Goal: Task Accomplishment & Management: Manage account settings

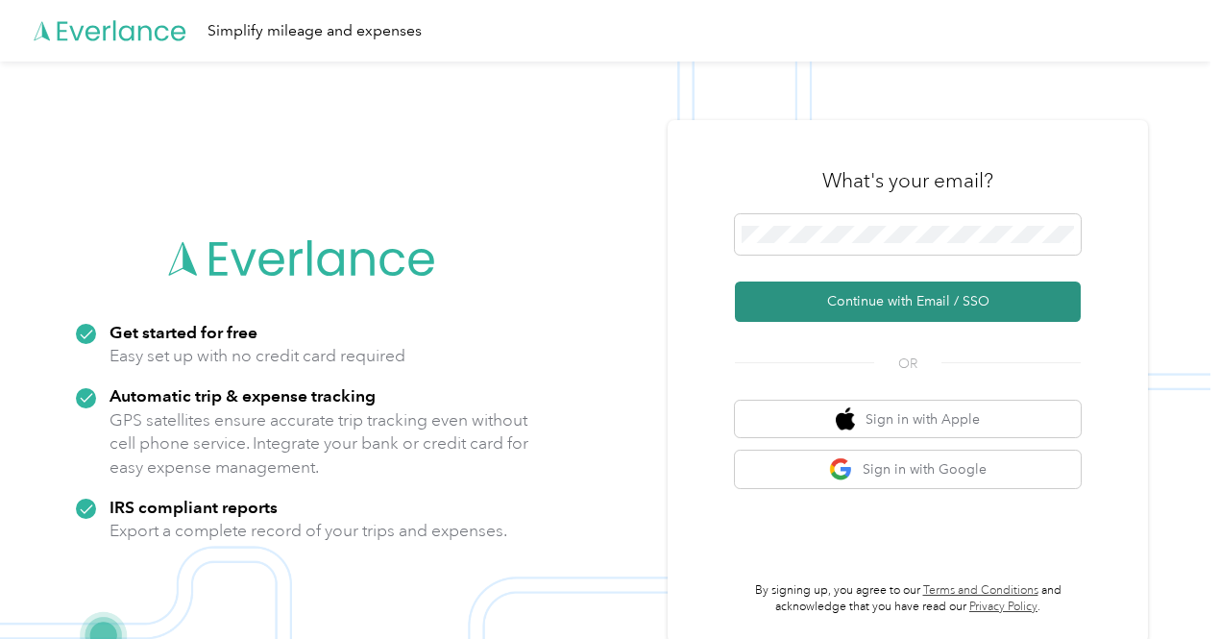
click at [823, 299] on button "Continue with Email / SSO" at bounding box center [908, 301] width 346 height 40
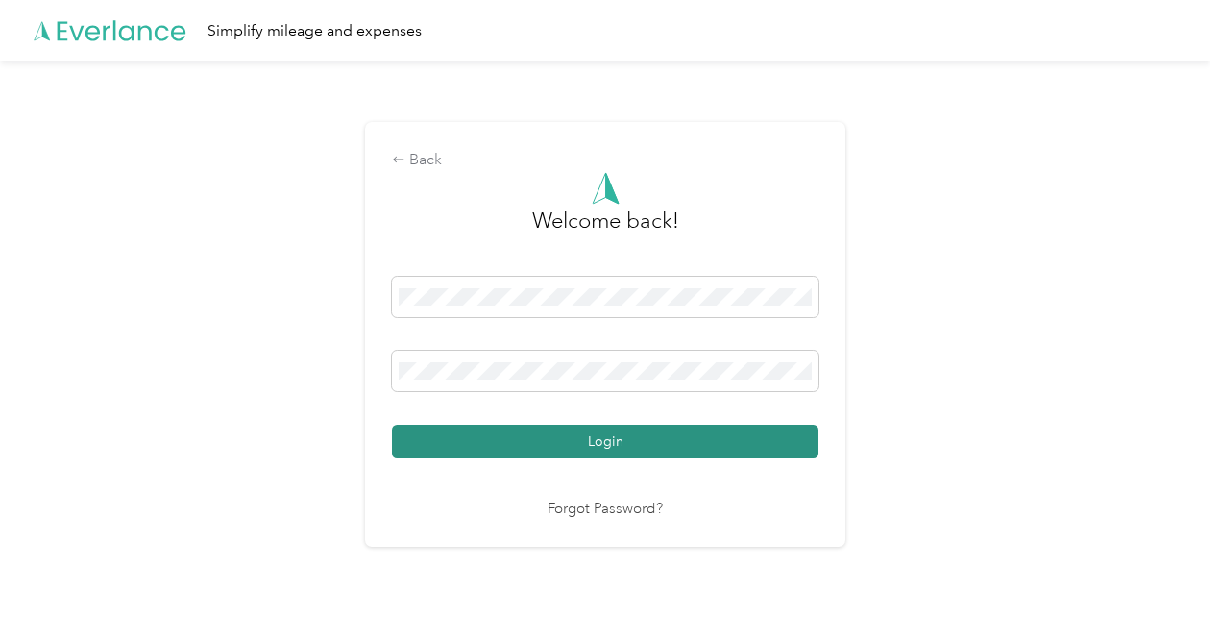
click at [625, 458] on div "Welcome back! Login Forgot Password?" at bounding box center [605, 346] width 426 height 349
click at [611, 447] on button "Login" at bounding box center [605, 442] width 426 height 34
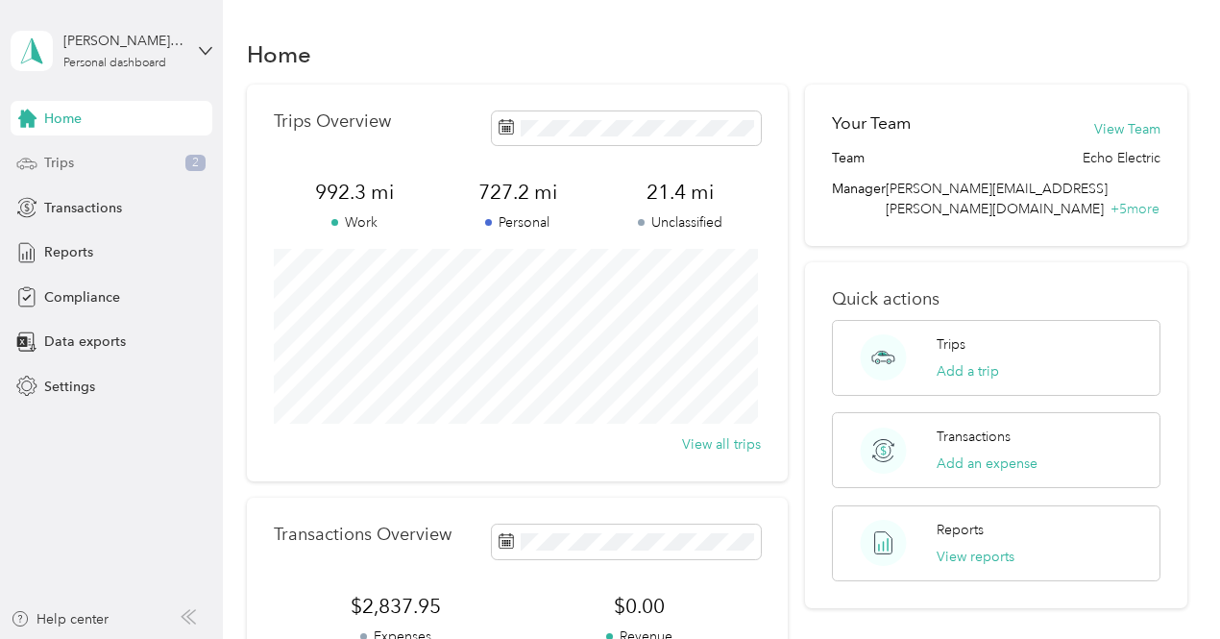
click at [103, 163] on div "Trips 2" at bounding box center [112, 163] width 202 height 35
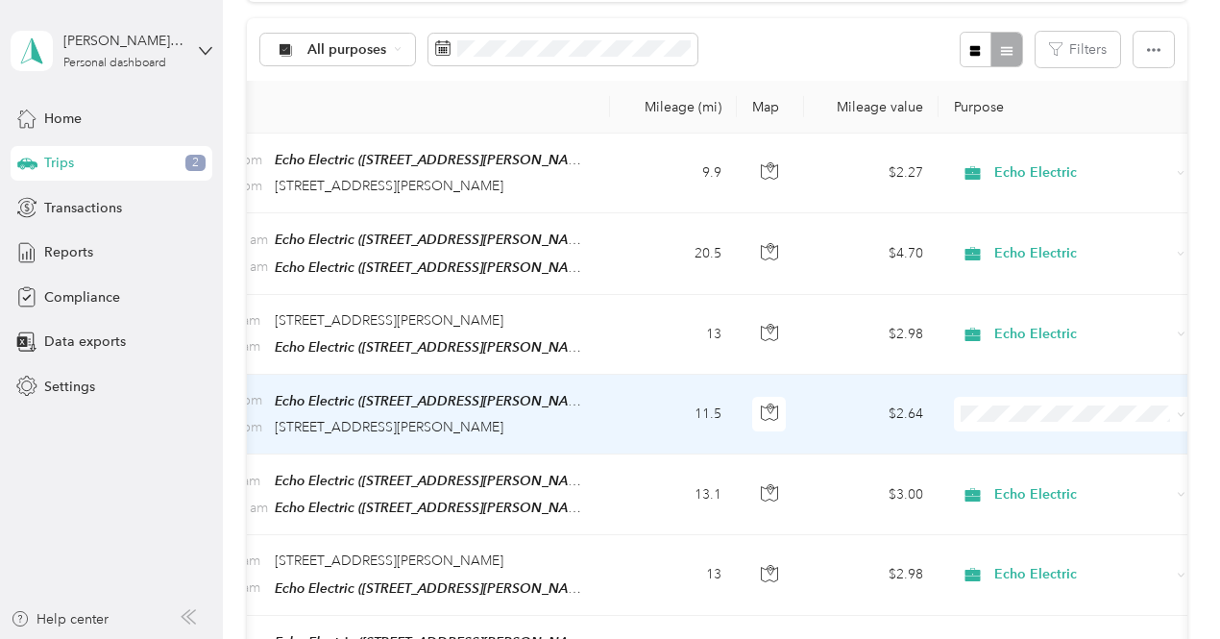
scroll to position [0, 270]
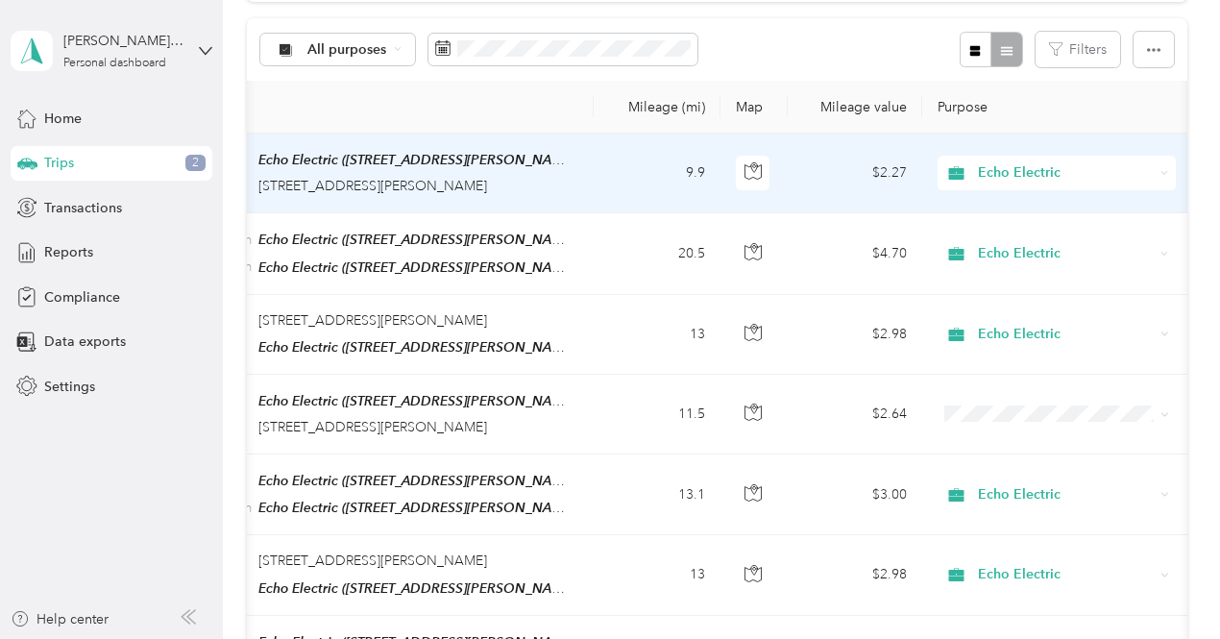
click at [1128, 176] on span "Echo Electric" at bounding box center [1066, 172] width 176 height 21
click at [1028, 243] on span "Personal" at bounding box center [1073, 241] width 178 height 20
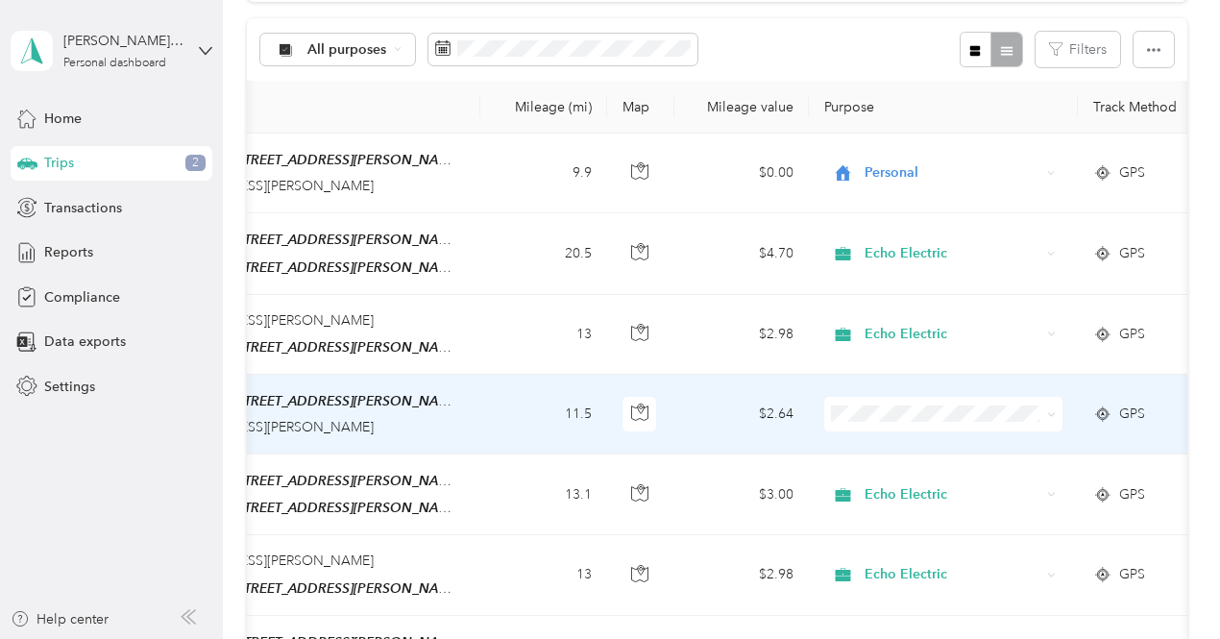
scroll to position [0, 431]
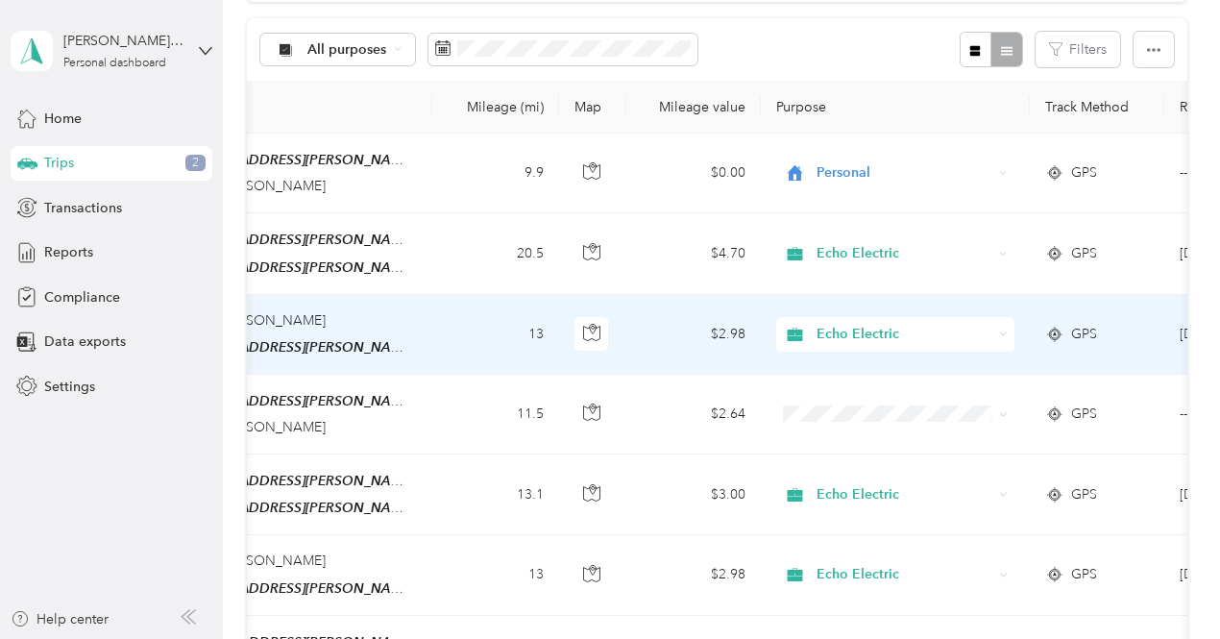
click at [932, 339] on div "Echo Electric" at bounding box center [895, 334] width 238 height 35
click at [897, 392] on span "Personal" at bounding box center [912, 398] width 178 height 20
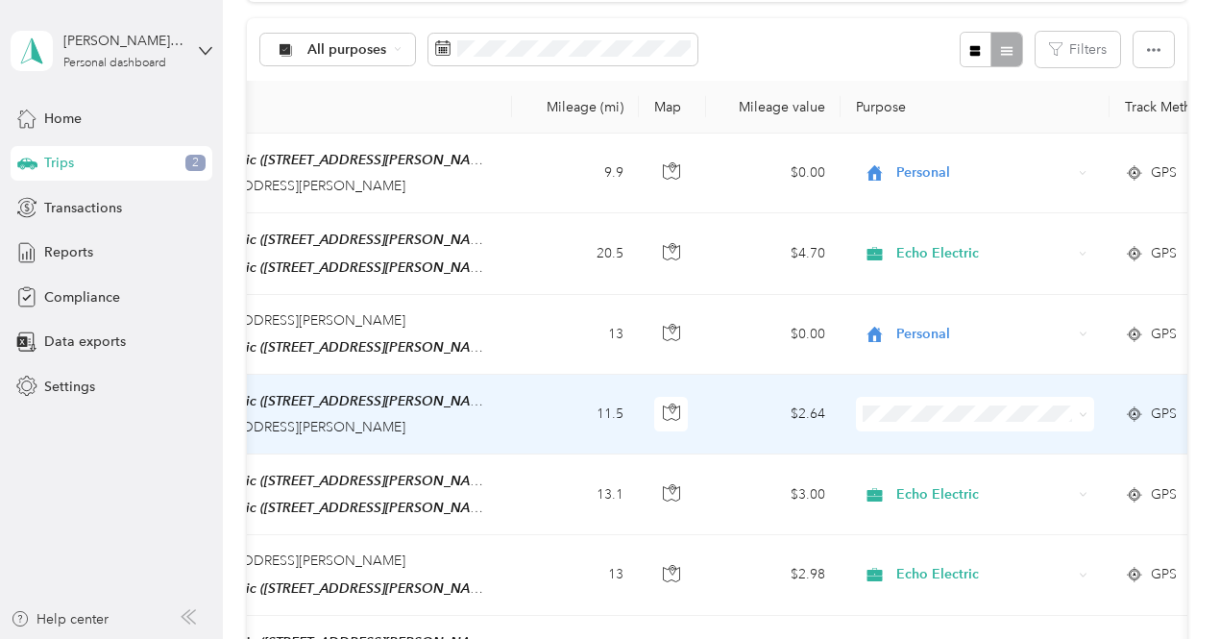
scroll to position [0, 357]
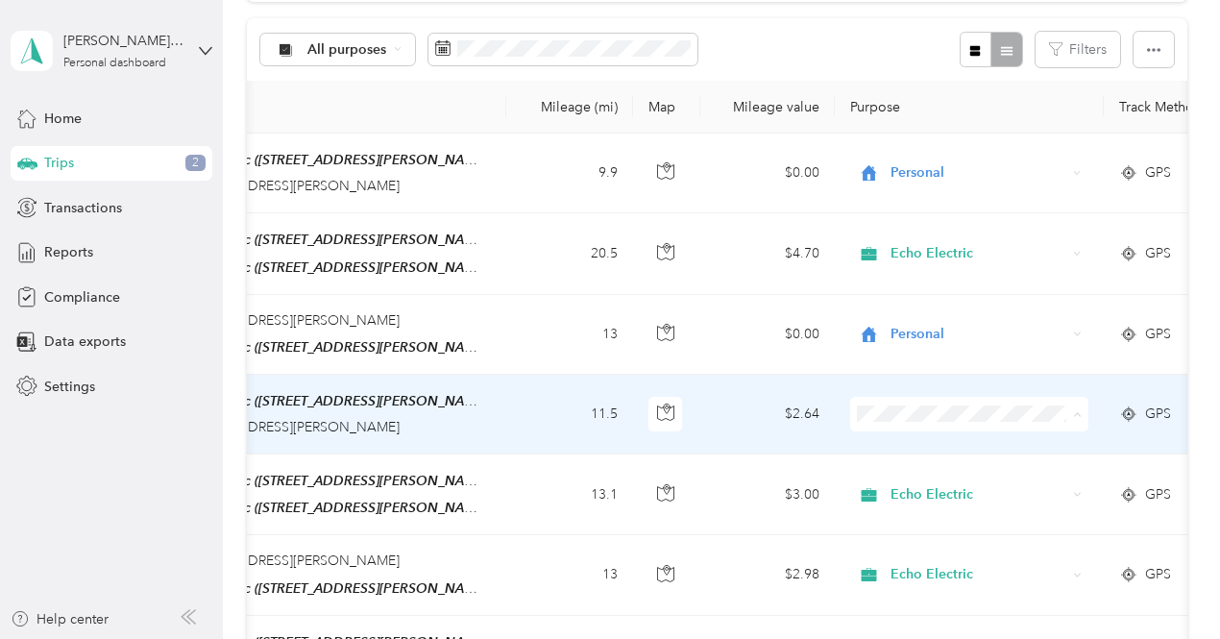
click at [920, 470] on span "Personal" at bounding box center [987, 477] width 178 height 20
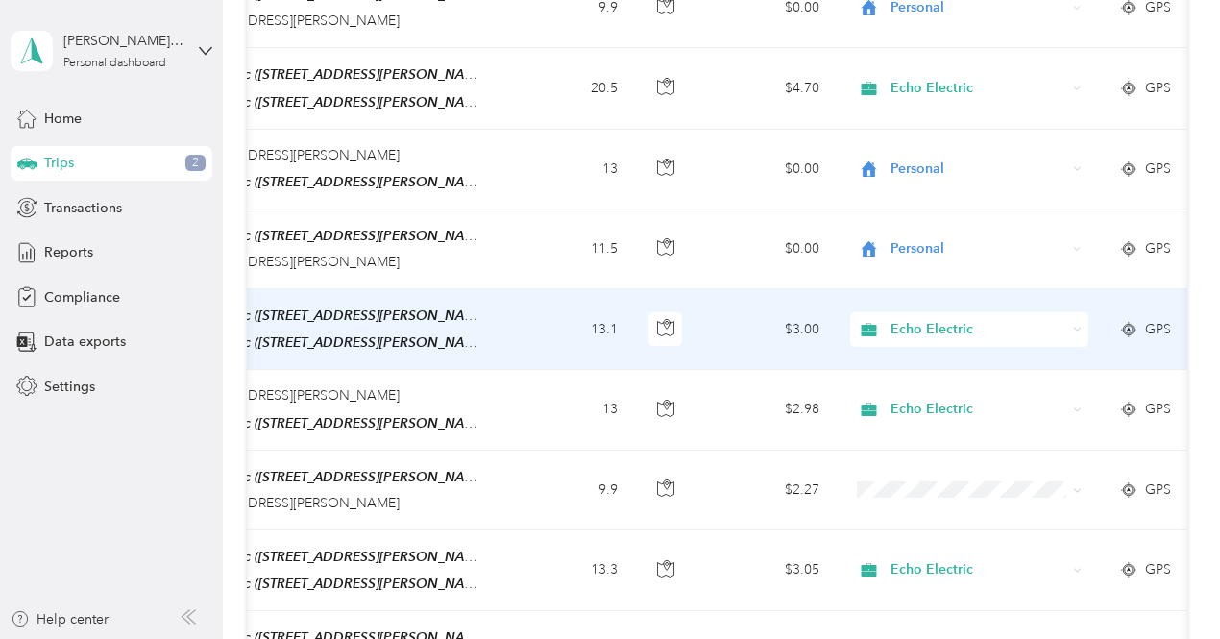
scroll to position [403, 0]
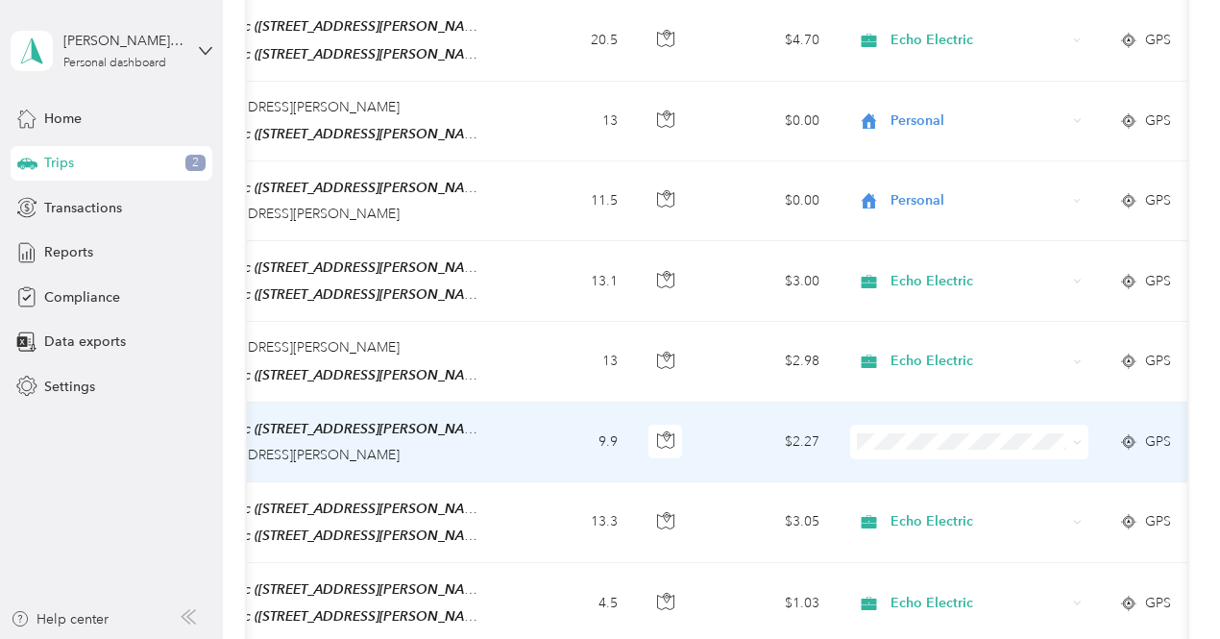
click at [924, 425] on span at bounding box center [969, 442] width 238 height 35
click at [942, 498] on span "Personal" at bounding box center [987, 500] width 178 height 20
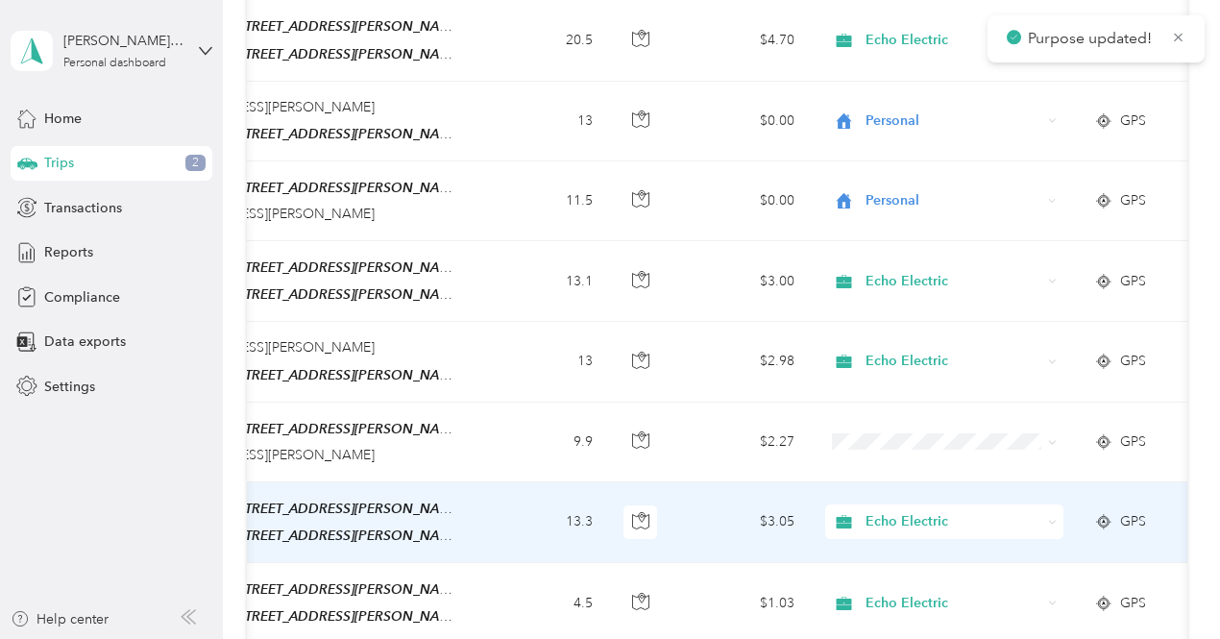
scroll to position [0, 400]
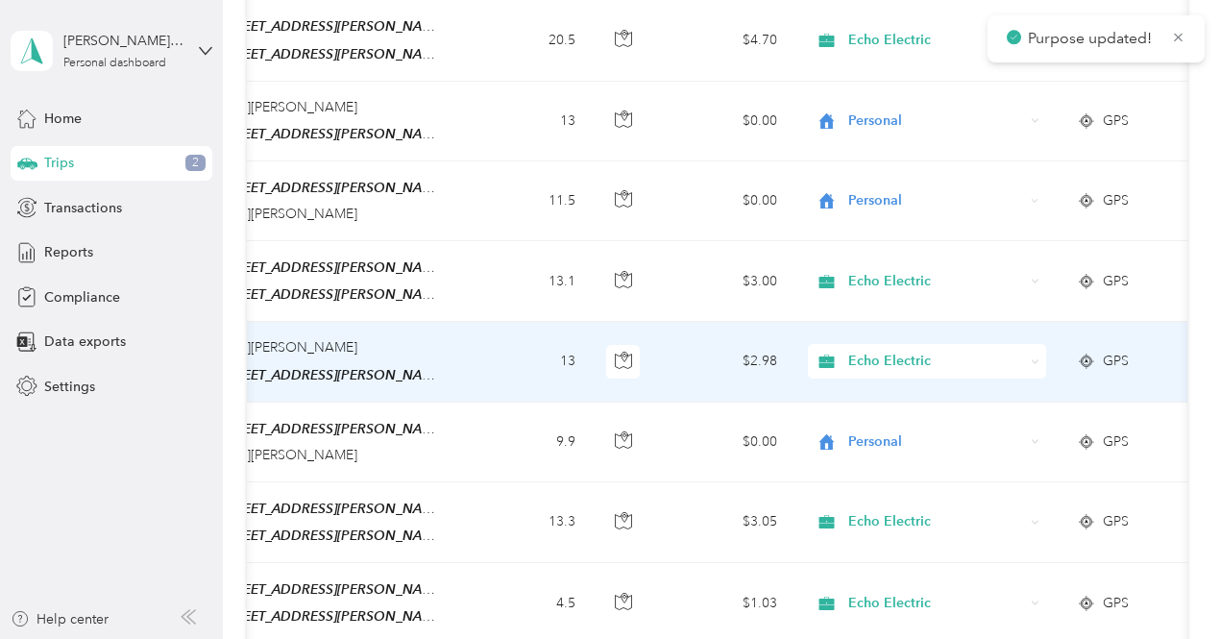
click at [964, 356] on span "Echo Electric" at bounding box center [936, 361] width 176 height 21
click at [941, 411] on span "Personal" at bounding box center [945, 421] width 178 height 20
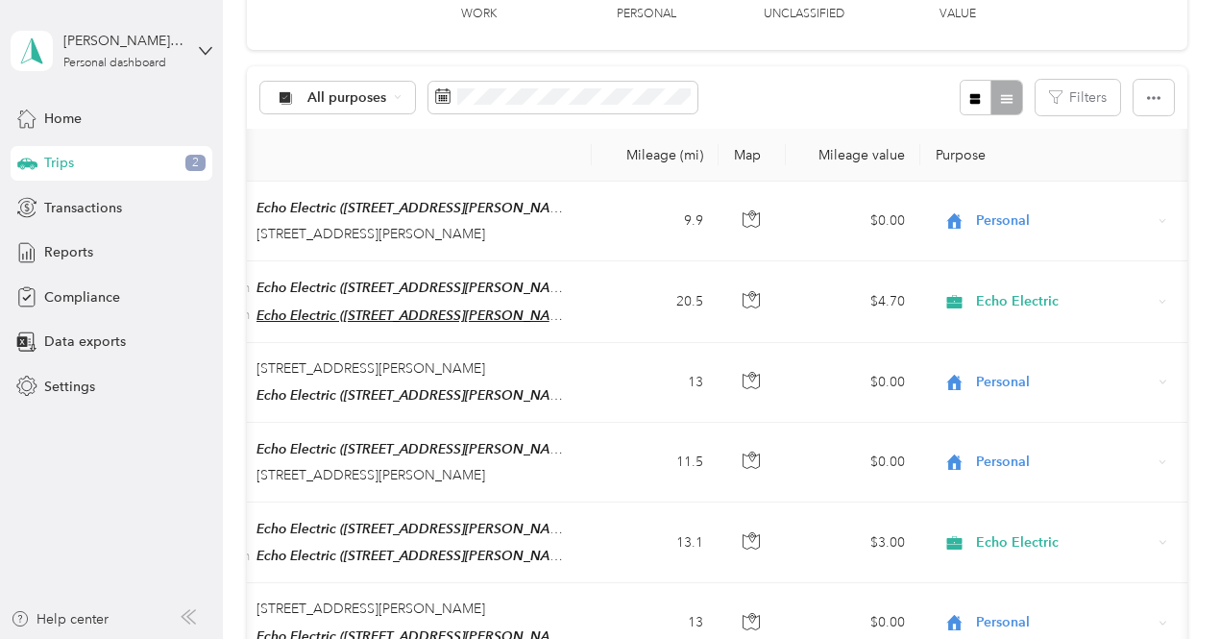
scroll to position [0, 0]
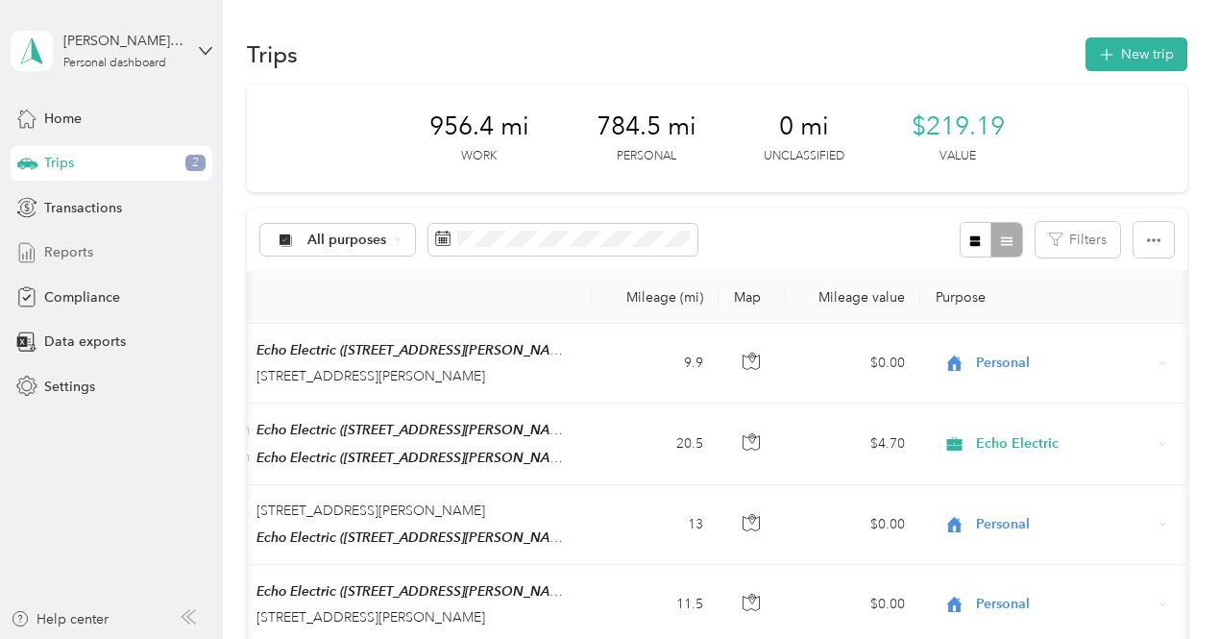
click at [79, 238] on div "Reports" at bounding box center [112, 252] width 202 height 35
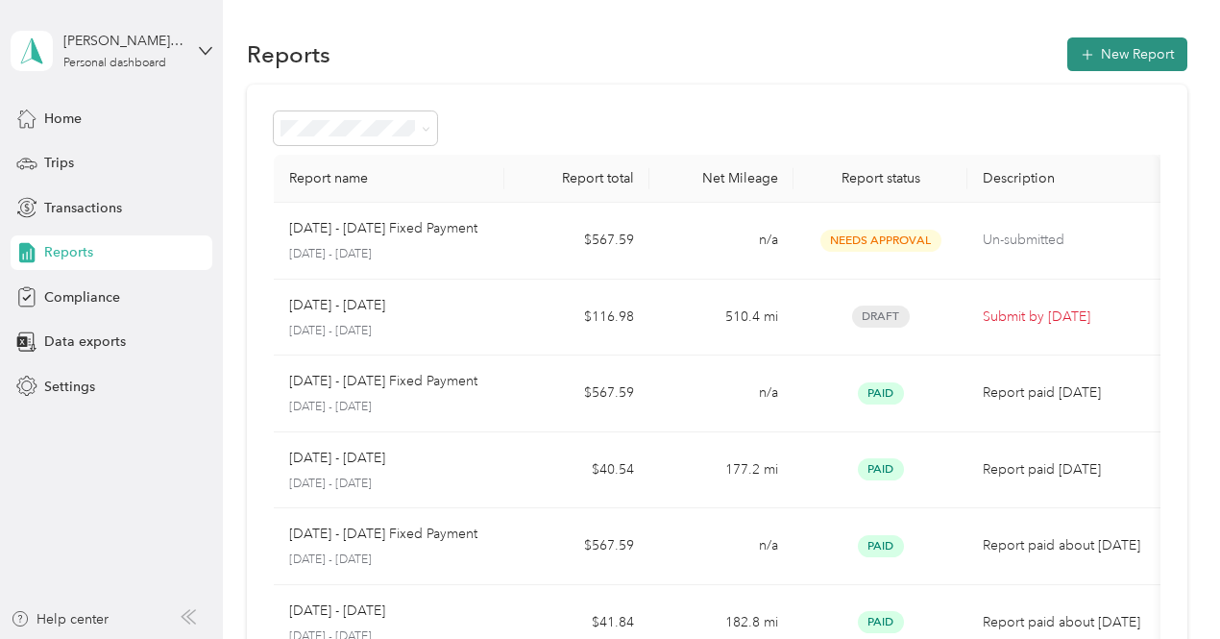
click at [1156, 49] on button "New Report" at bounding box center [1127, 54] width 120 height 34
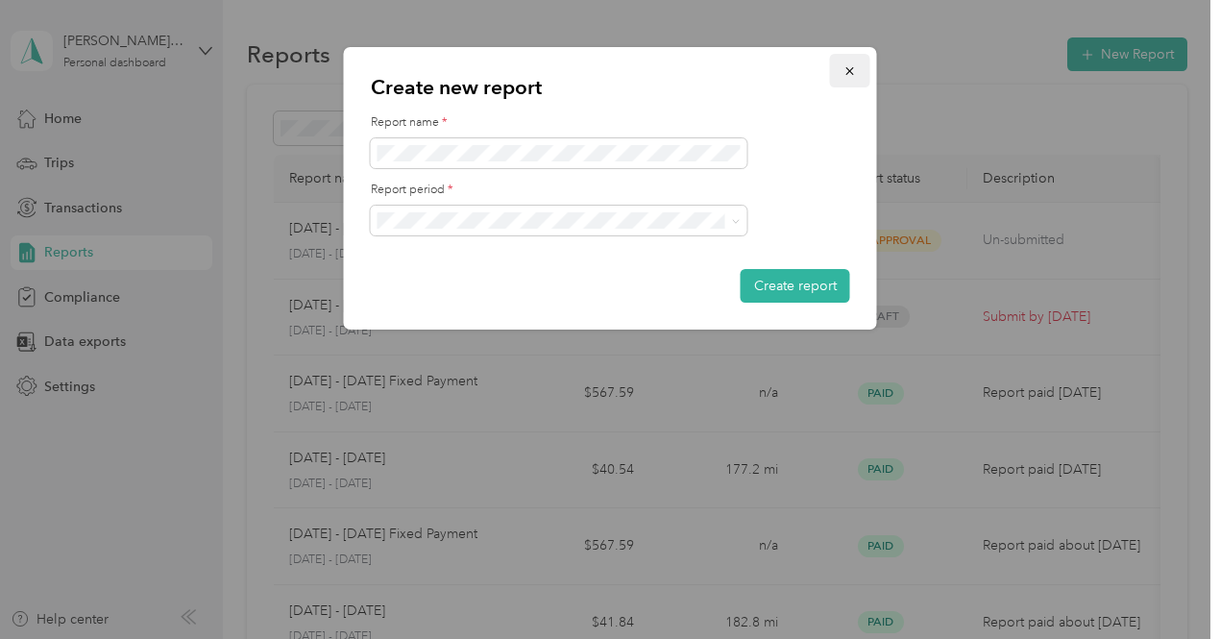
click at [856, 73] on icon "button" at bounding box center [849, 70] width 13 height 13
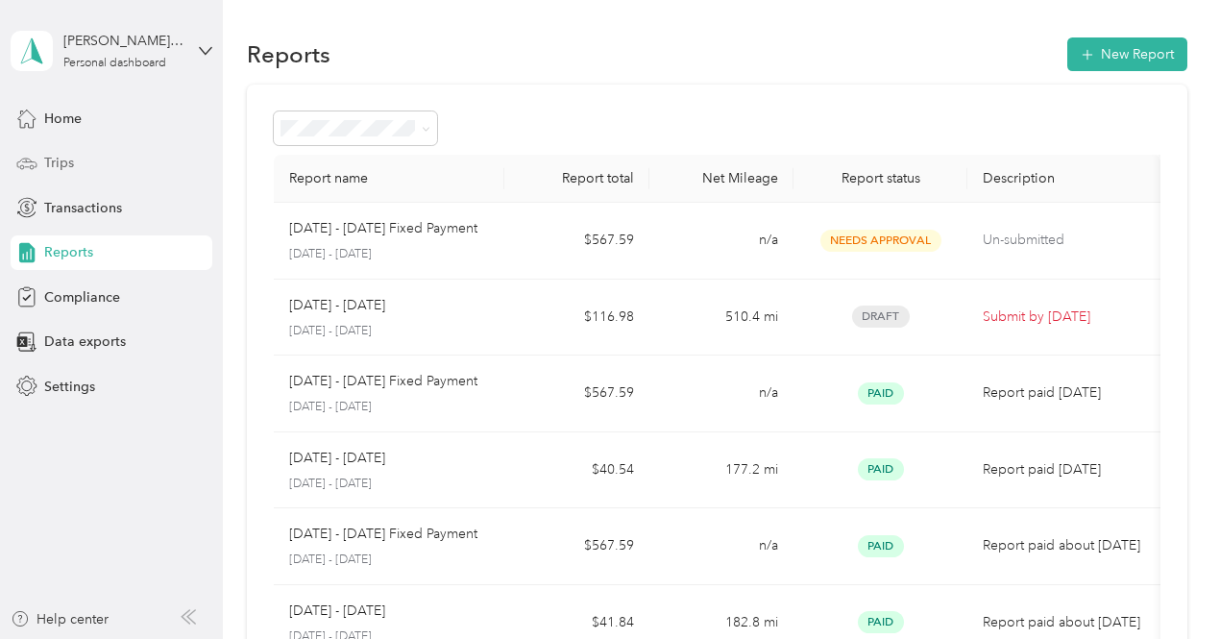
click at [98, 168] on div "Trips" at bounding box center [112, 163] width 202 height 35
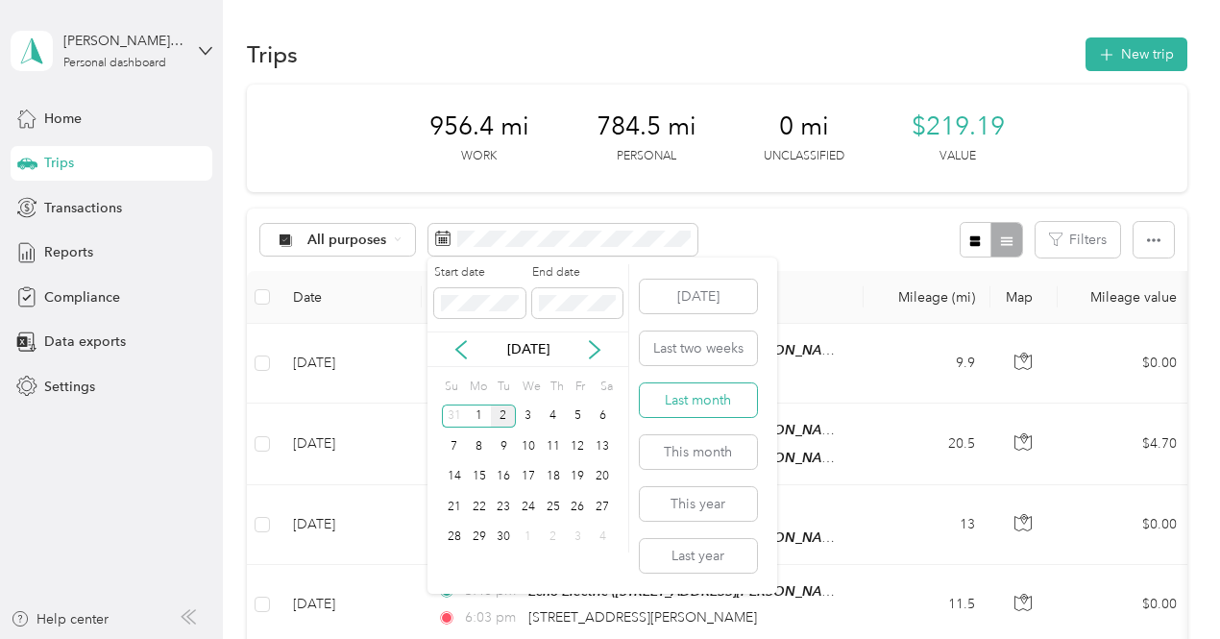
click at [712, 400] on button "Last month" at bounding box center [698, 400] width 117 height 34
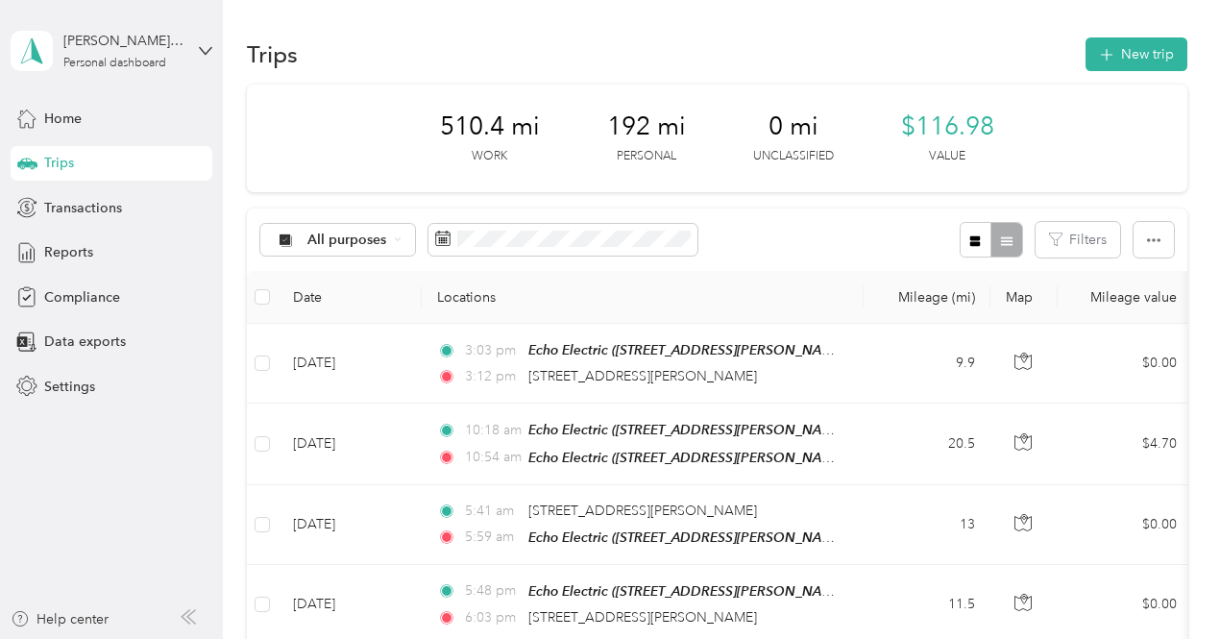
click at [766, 241] on div "All purposes Filters" at bounding box center [717, 239] width 940 height 62
click at [134, 251] on div "Reports" at bounding box center [112, 252] width 202 height 35
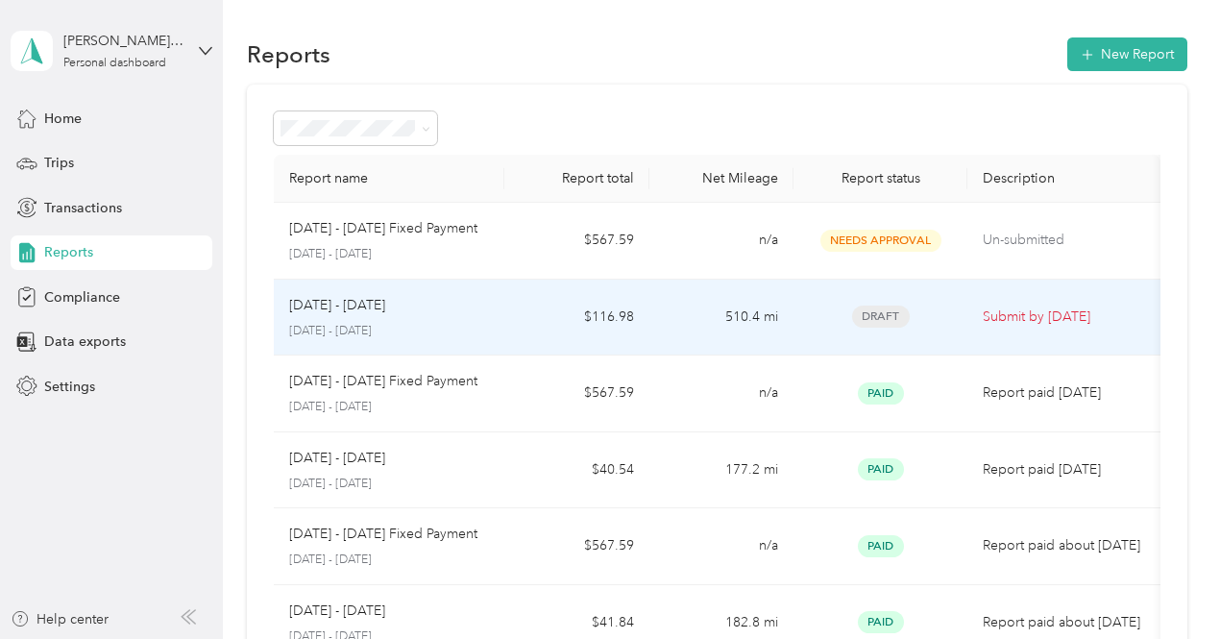
click at [510, 313] on td "$116.98" at bounding box center [576, 317] width 144 height 77
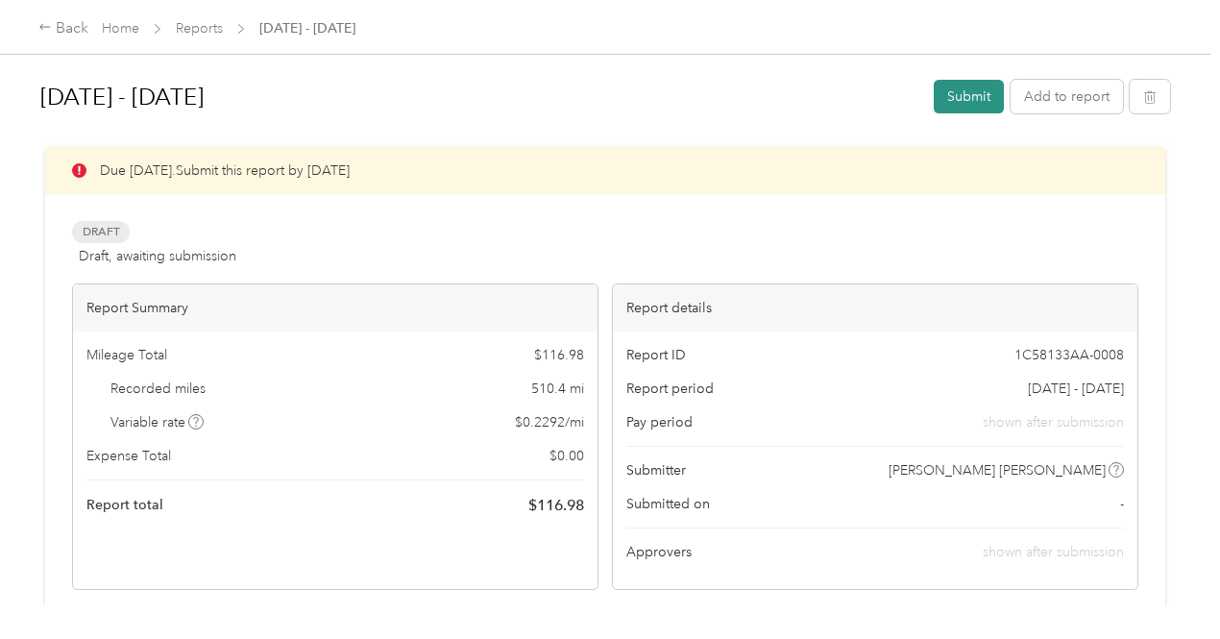
click at [964, 95] on button "Submit" at bounding box center [969, 97] width 70 height 34
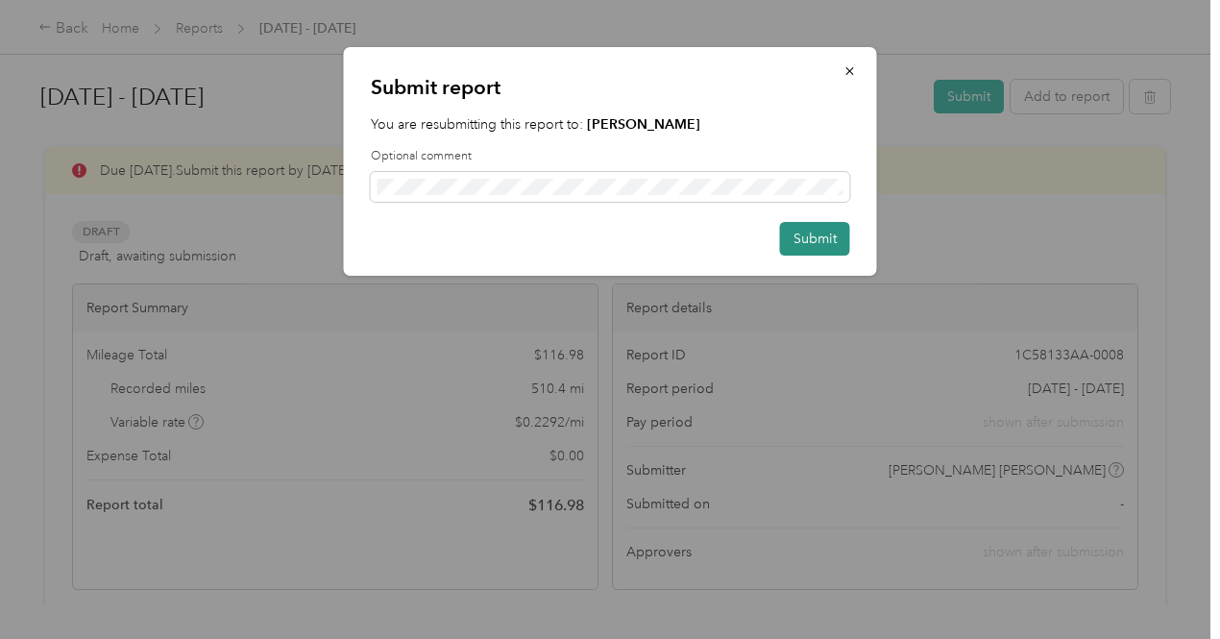
click at [803, 229] on button "Submit" at bounding box center [815, 239] width 70 height 34
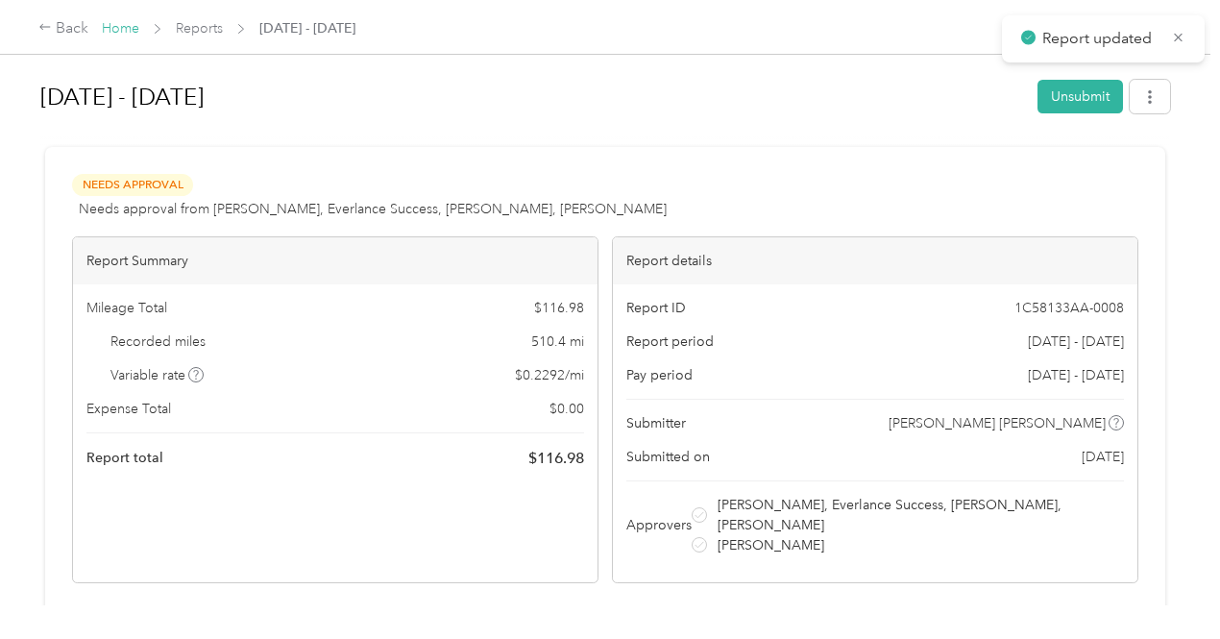
click at [131, 31] on link "Home" at bounding box center [120, 28] width 37 height 16
